Goal: Transaction & Acquisition: Purchase product/service

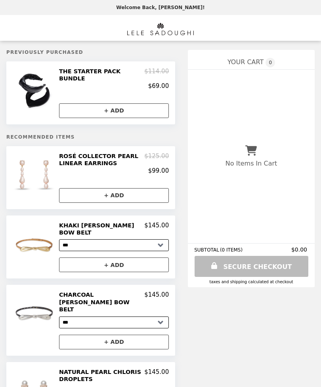
click at [25, 168] on img at bounding box center [35, 175] width 46 height 44
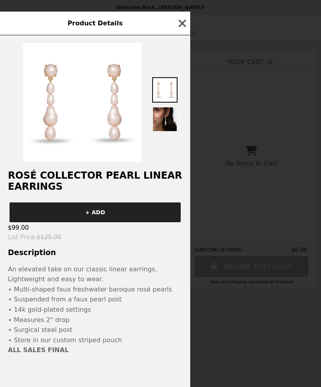
click at [184, 26] on icon "button" at bounding box center [182, 23] width 12 height 12
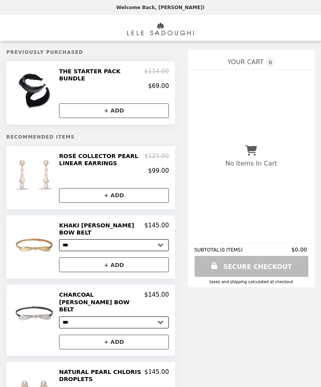
click at [20, 368] on img at bounding box center [34, 389] width 45 height 43
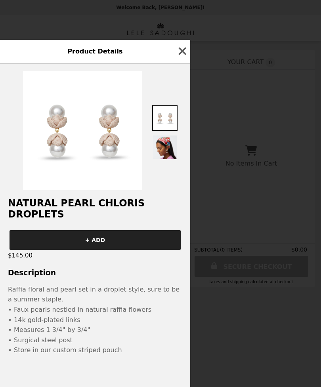
click at [180, 57] on icon "button" at bounding box center [182, 51] width 12 height 12
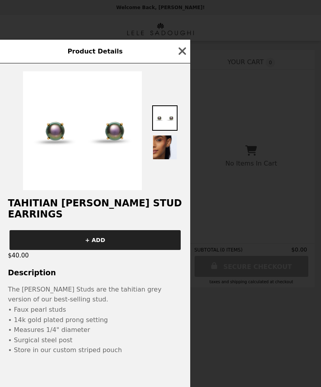
click at [240, 201] on div "Product Details TAHITIAN [PERSON_NAME] STUD EARRINGS + ADD $40.00 Description T…" at bounding box center [160, 193] width 321 height 387
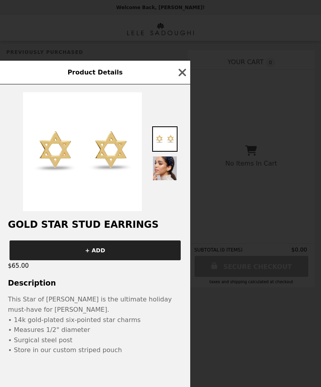
click at [247, 193] on div "Product Details GOLD STAR STUD EARRINGS + ADD $65.00 Description This Star of […" at bounding box center [160, 193] width 321 height 387
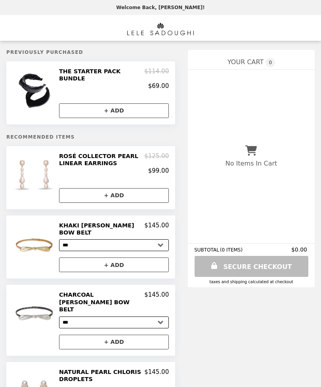
click at [184, 16] on link "Main" at bounding box center [160, 28] width 76 height 26
